Goal: Information Seeking & Learning: Learn about a topic

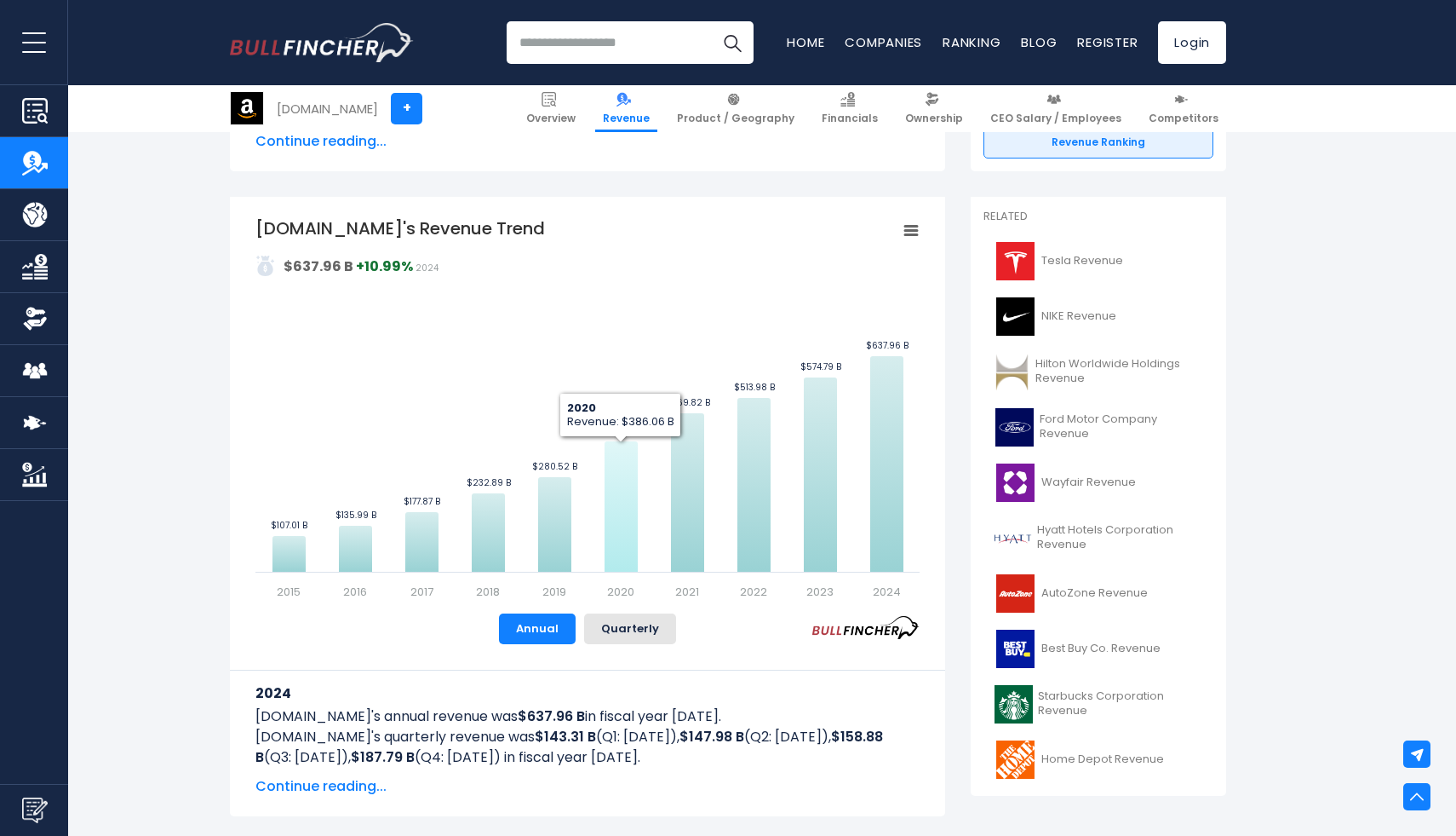
scroll to position [326, 0]
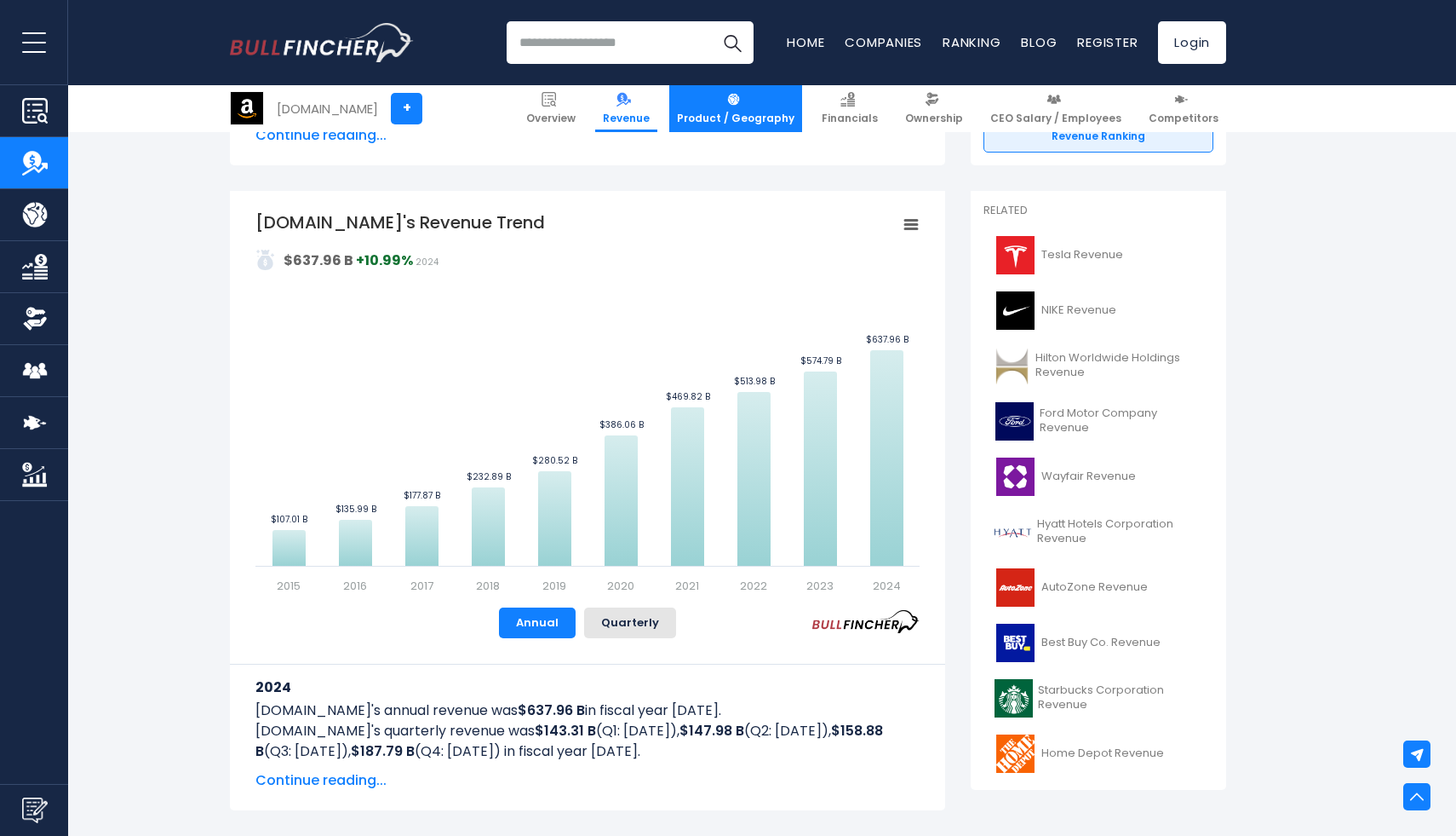
click at [740, 112] on span "Product / Geography" at bounding box center [735, 119] width 118 height 14
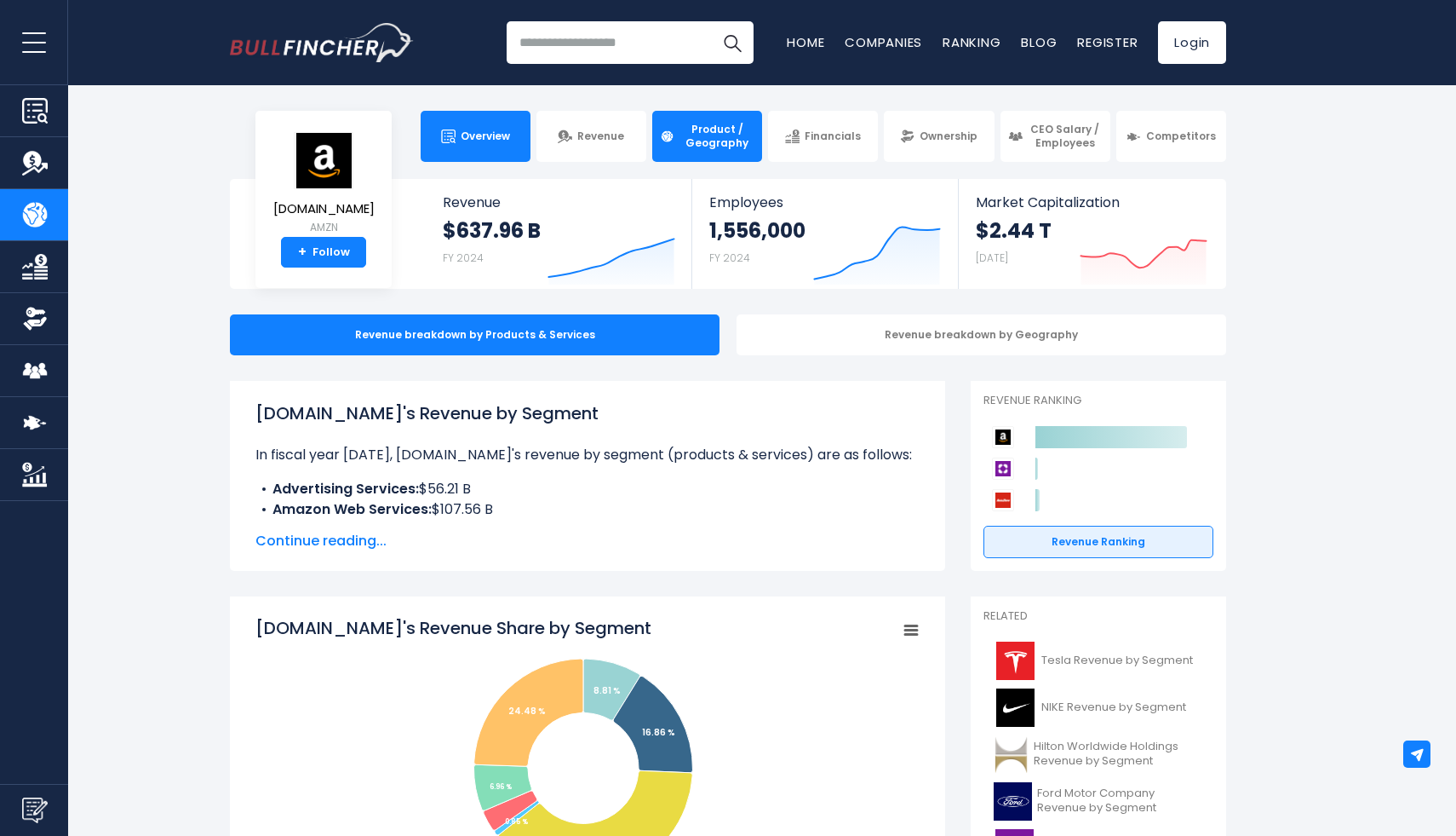
click at [481, 140] on span "Overview" at bounding box center [485, 136] width 49 height 14
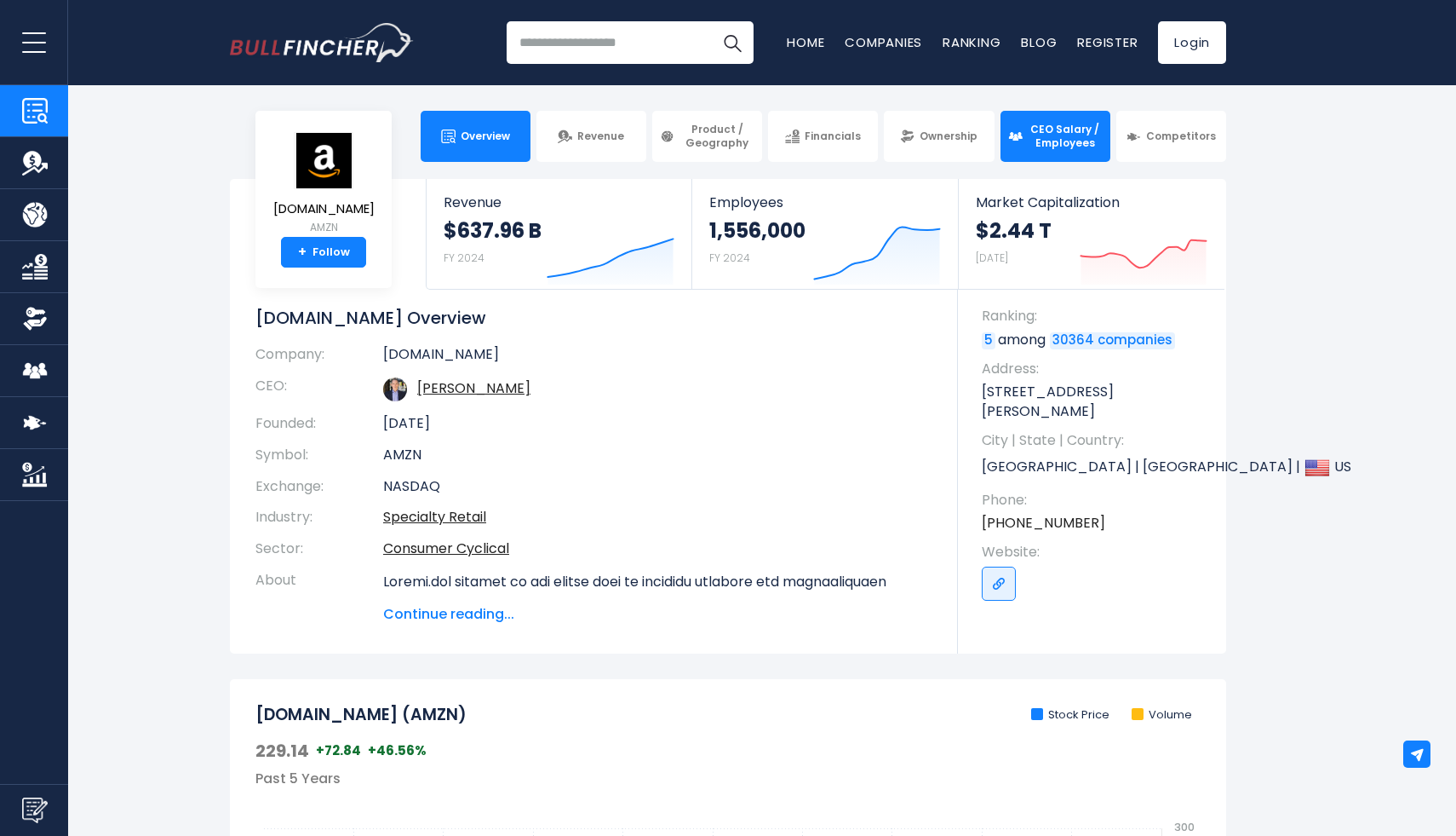
click at [1025, 147] on link "CEO Salary / Employees" at bounding box center [1055, 136] width 110 height 51
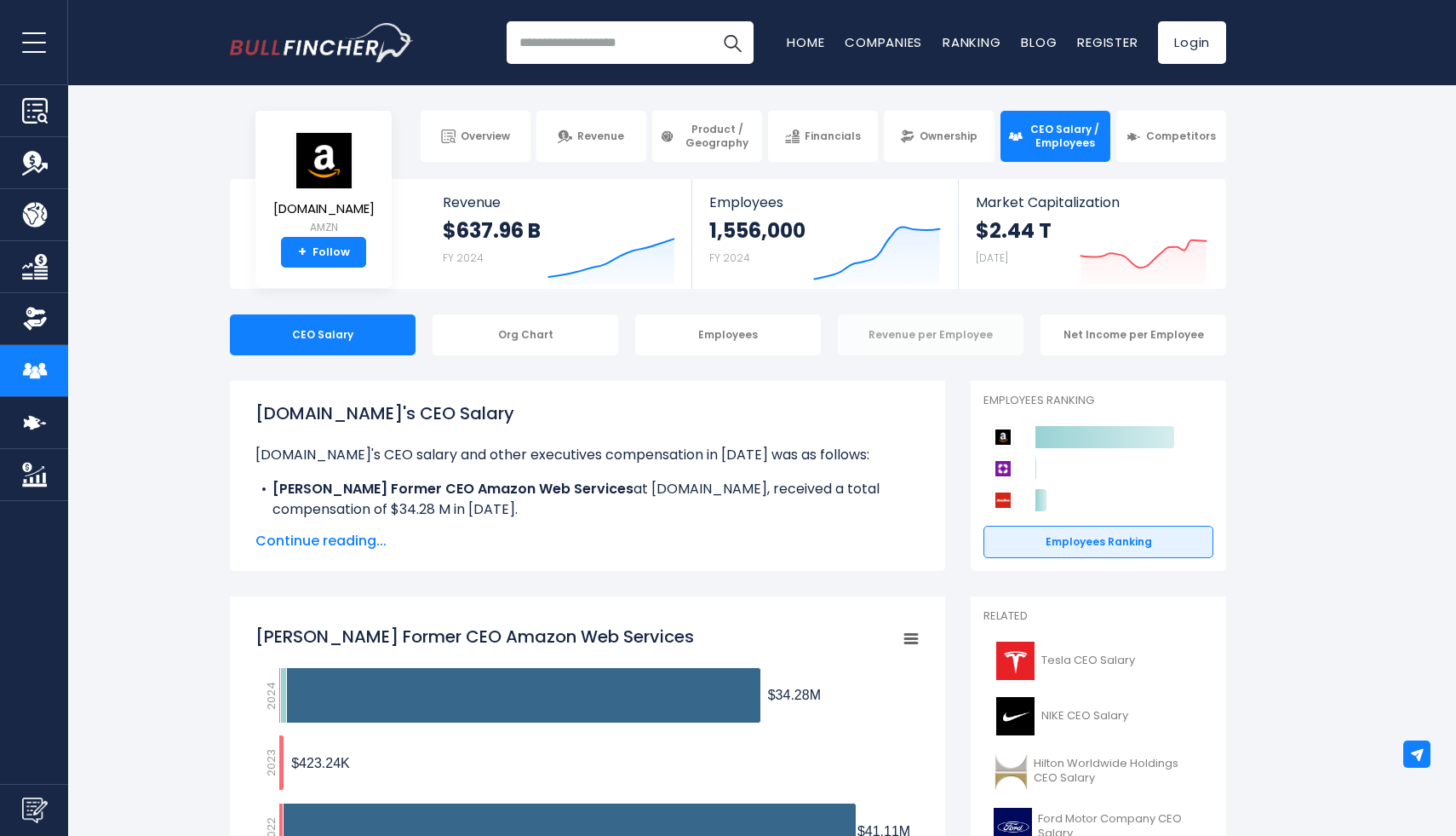
click at [913, 337] on div "Revenue per Employee" at bounding box center [930, 334] width 186 height 41
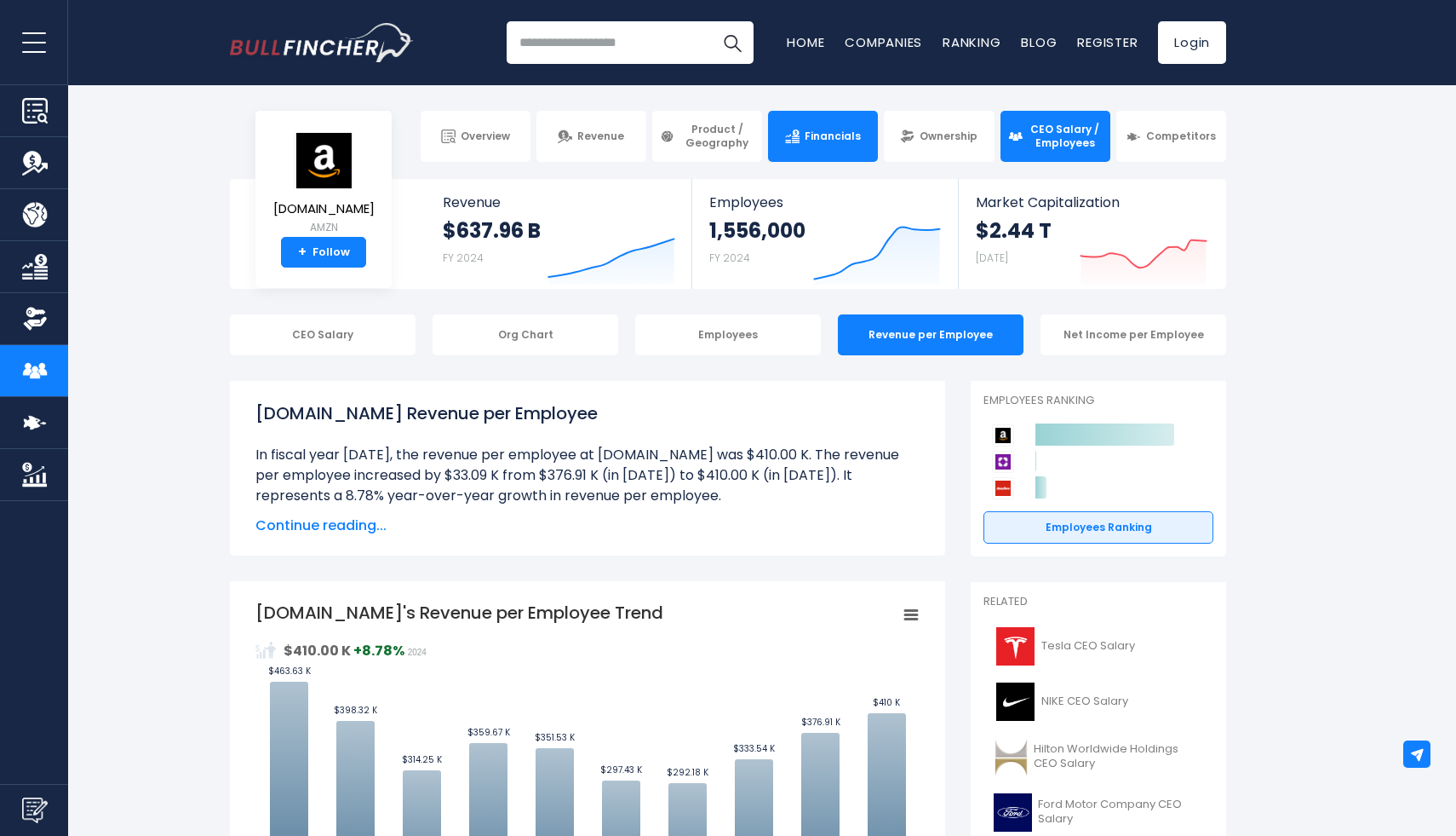
click at [800, 133] on img at bounding box center [792, 137] width 15 height 15
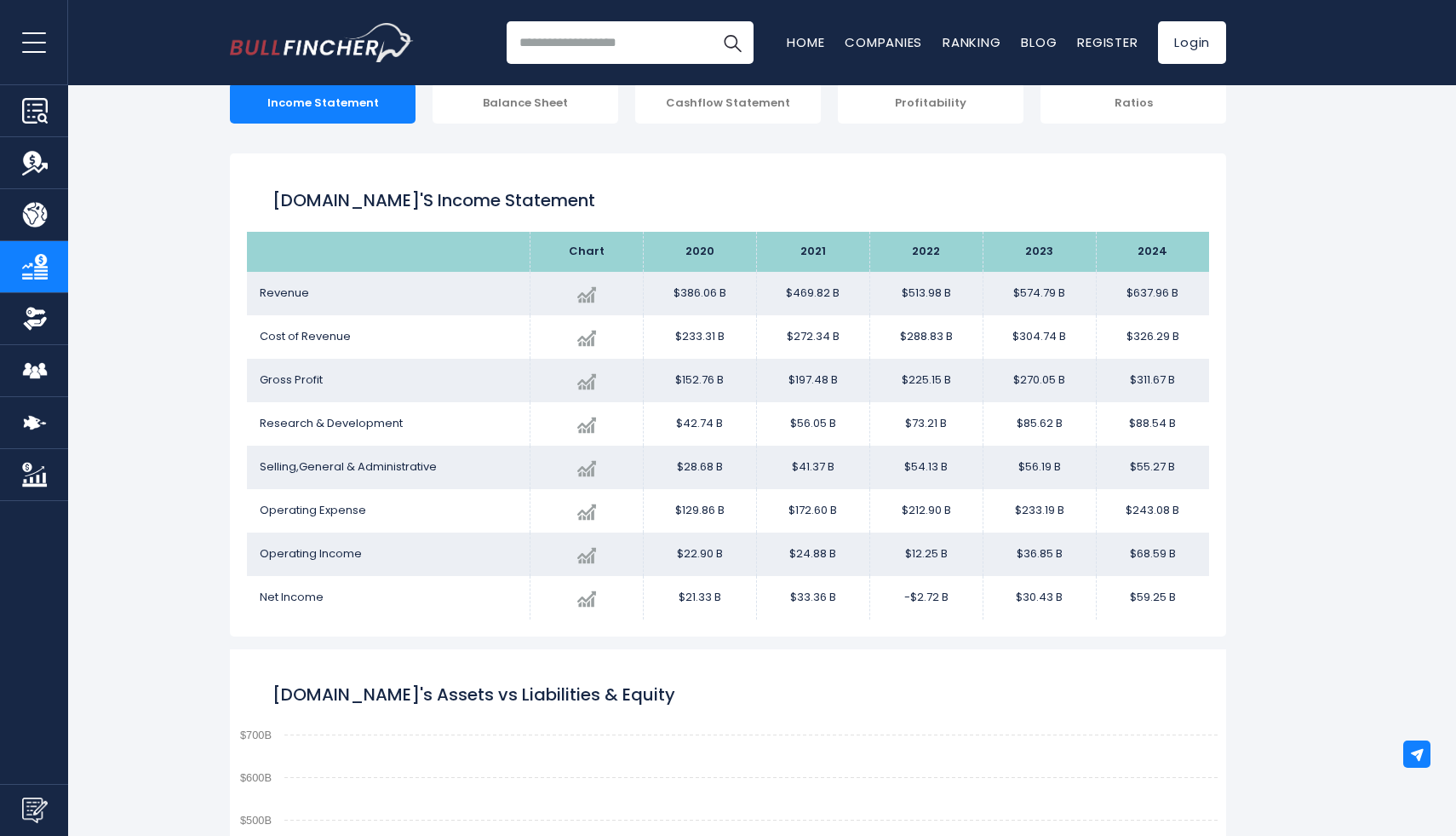
scroll to position [240, 0]
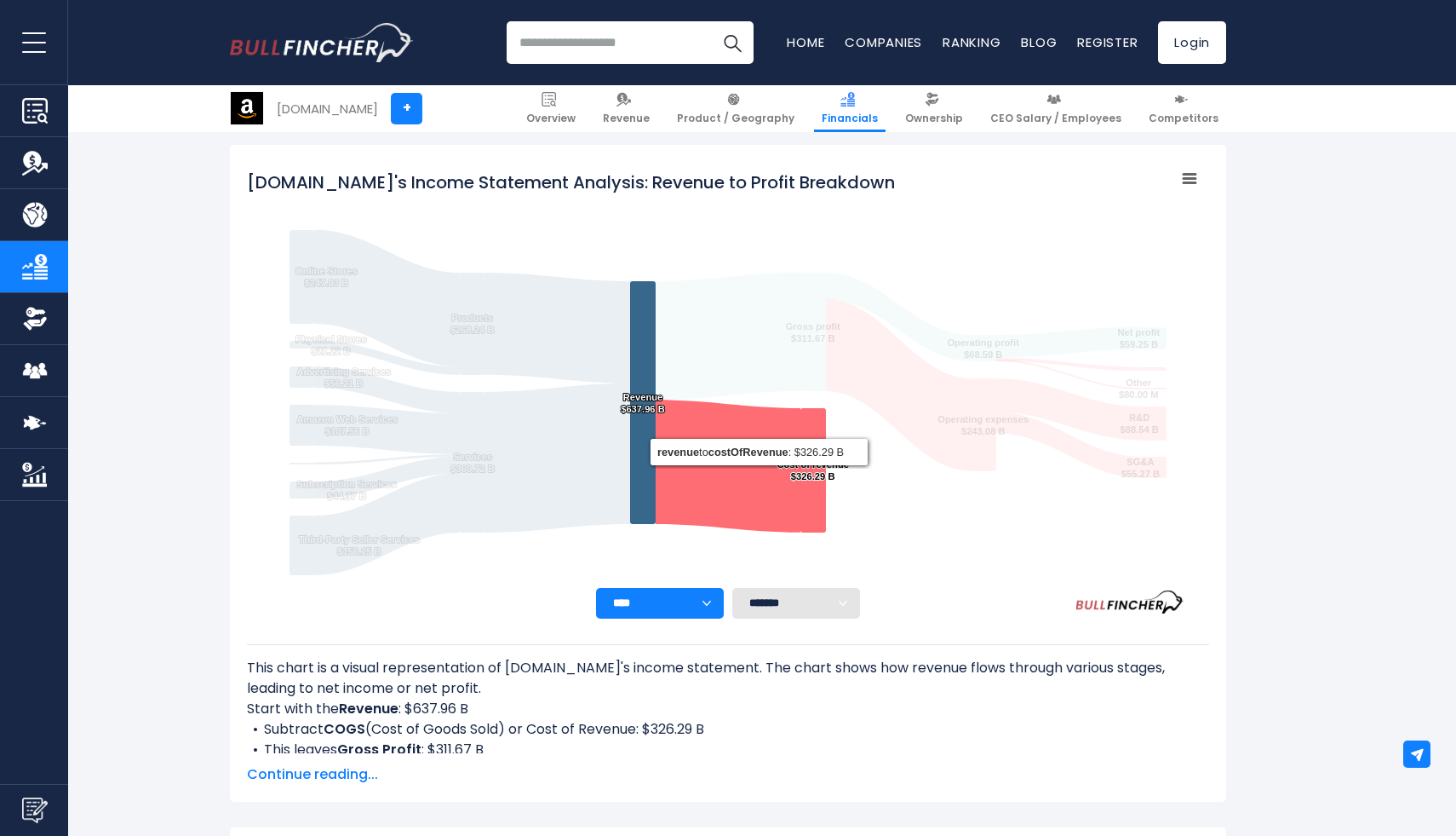
click at [759, 470] on icon "Amazon.com's Income Statement Analysis: Revenue to Profit Breakdown" at bounding box center [728, 466] width 144 height 133
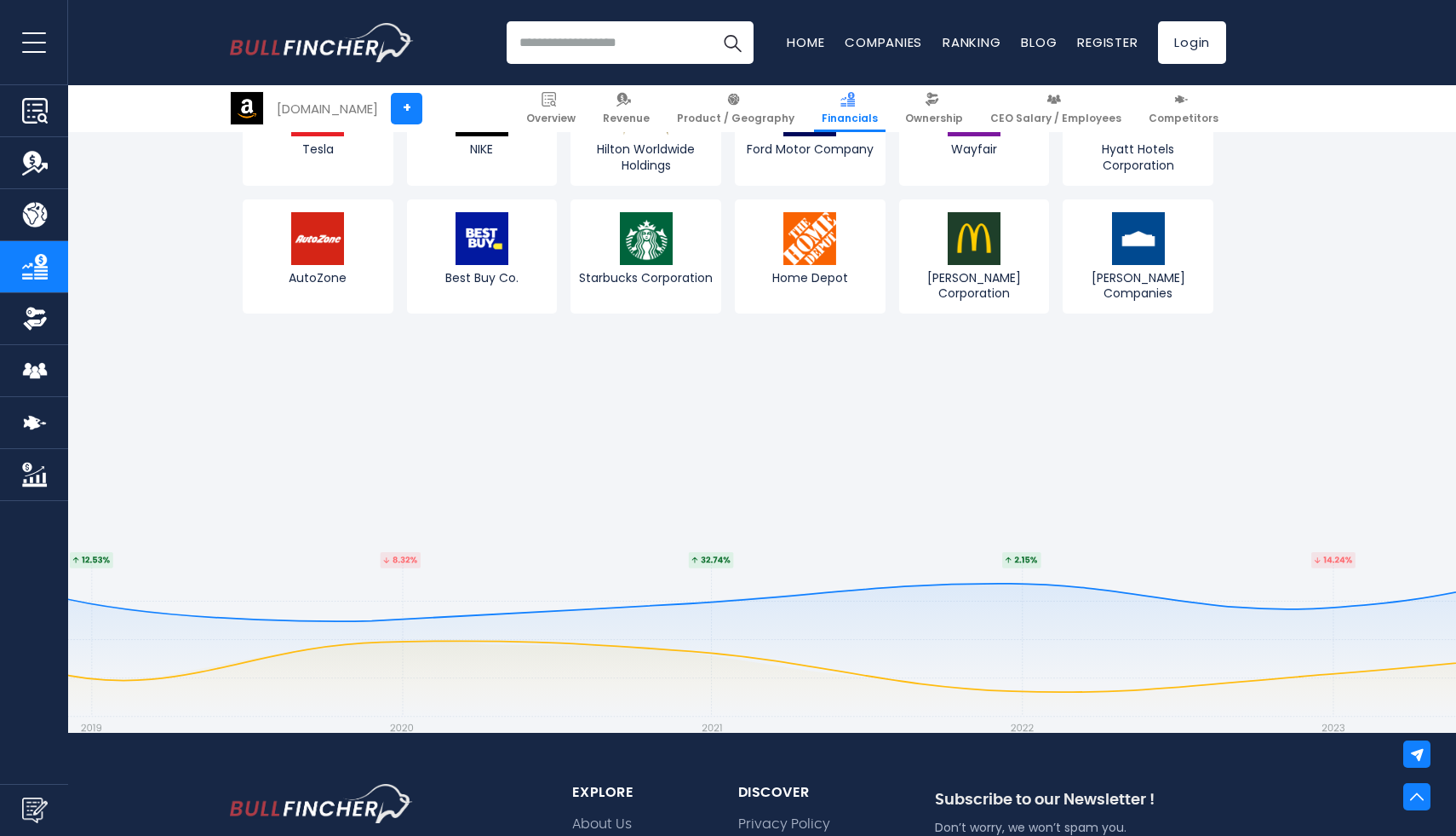
scroll to position [4749, 0]
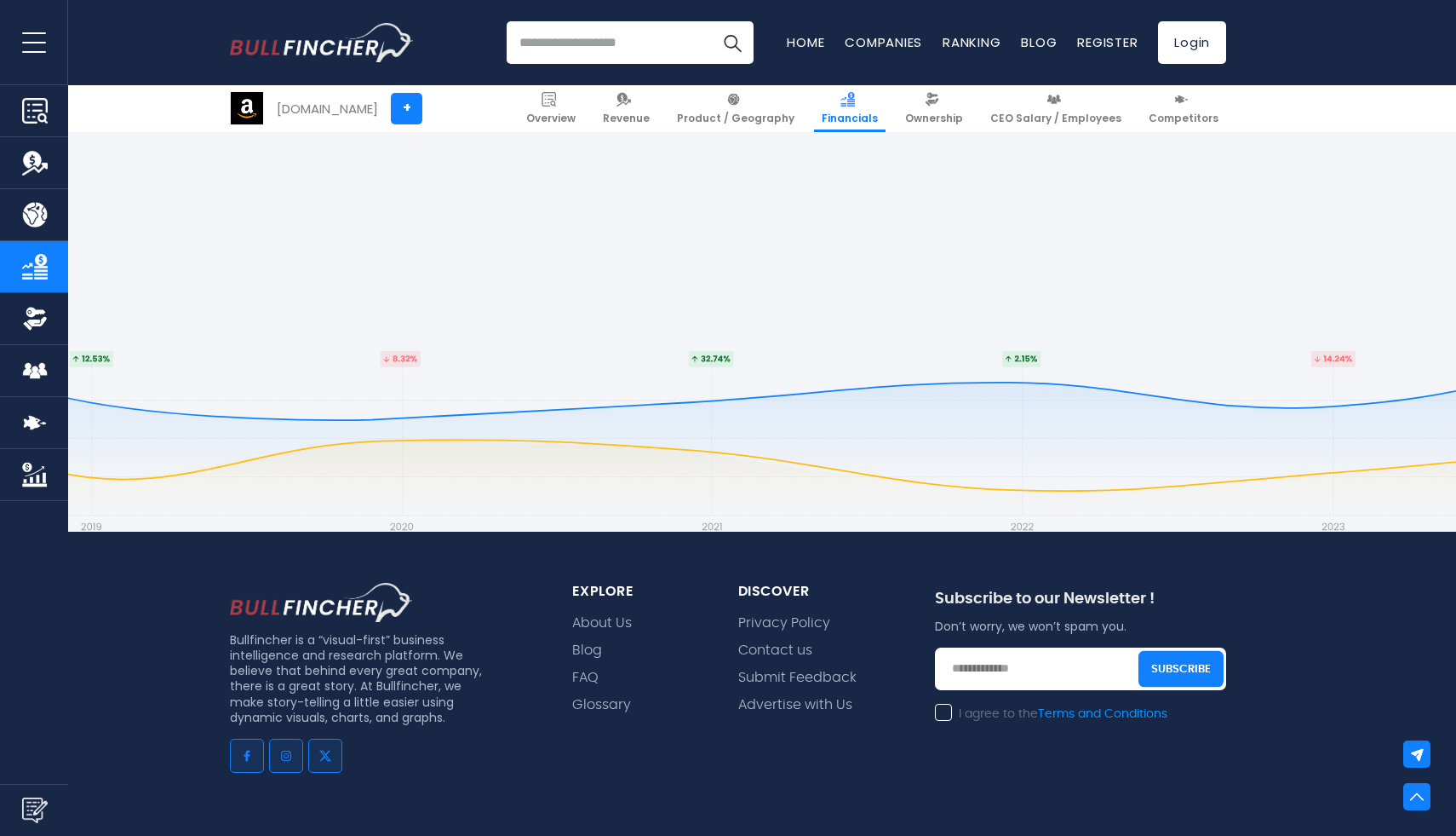
scroll to position [5210, 0]
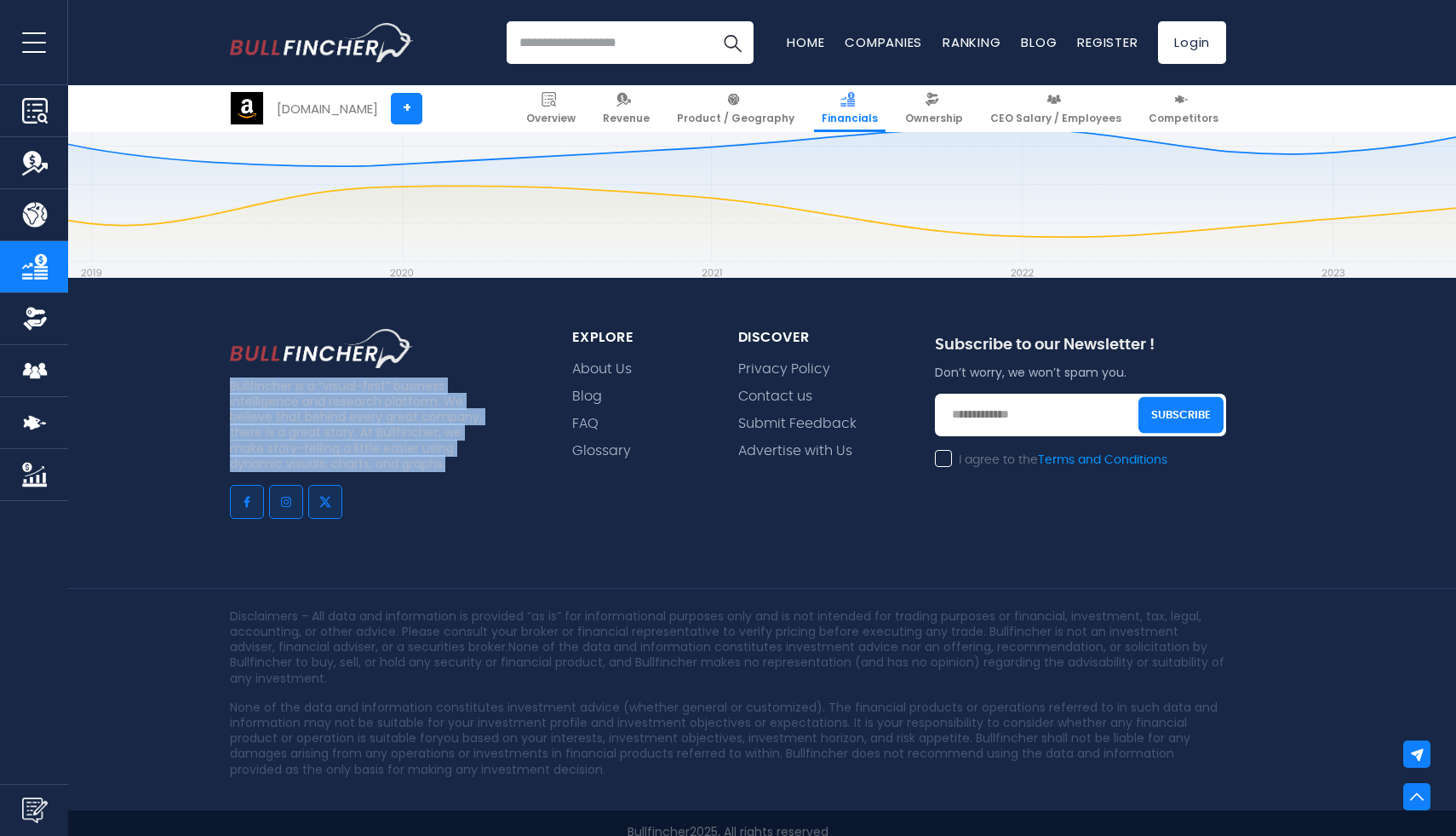
drag, startPoint x: 230, startPoint y: 368, endPoint x: 463, endPoint y: 448, distance: 246.4
click at [463, 448] on p "Bullfincher is a “visual-first” business intelligence and research platform. We…" at bounding box center [359, 424] width 259 height 93
copy p "Bullfincher is a “visual-first” business intelligence and research platform. We…"
